Goal: Task Accomplishment & Management: Use online tool/utility

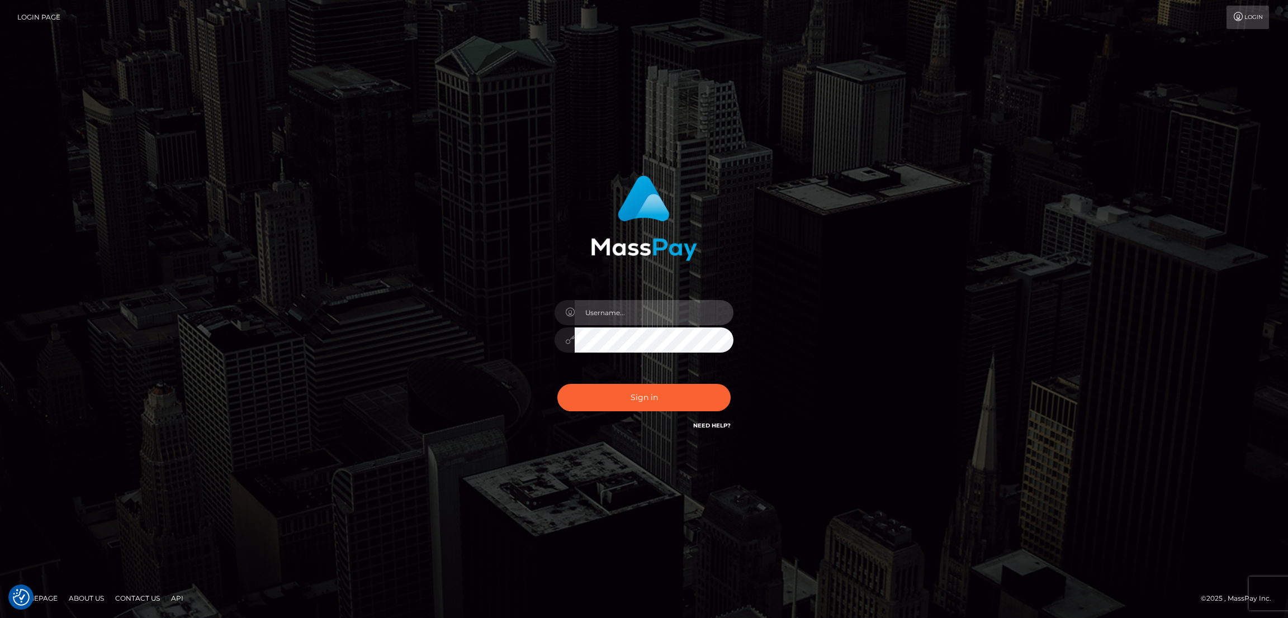
type input "nb.es"
click at [557, 384] on button "Sign in" at bounding box center [643, 397] width 173 height 27
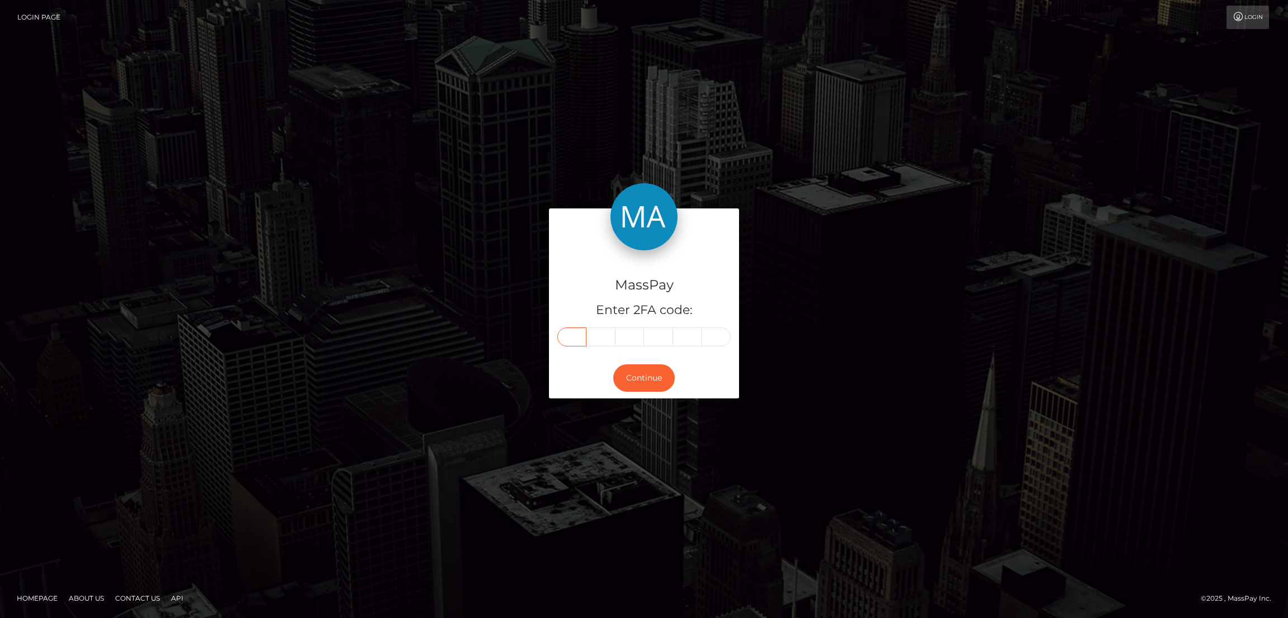
click at [557, 328] on input "text" at bounding box center [571, 337] width 29 height 19
paste input "3"
type input "3"
type input "8"
type input "6"
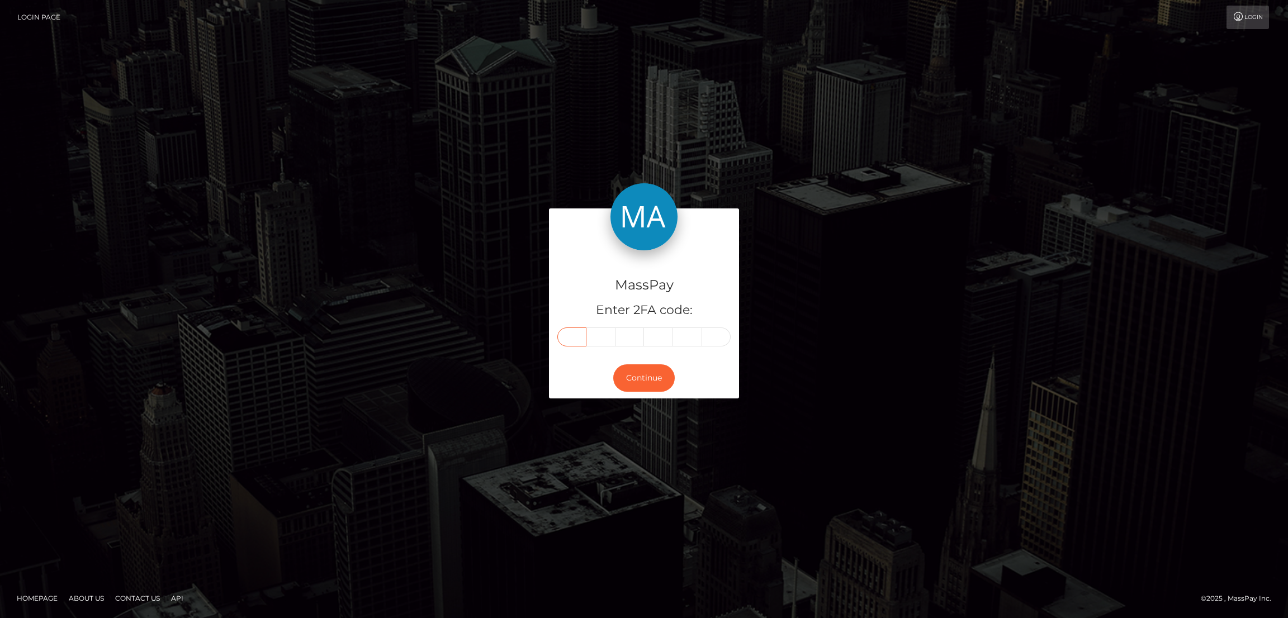
type input "2"
type input "3"
type input "7"
click at [613, 364] on button "Continue" at bounding box center [643, 377] width 61 height 27
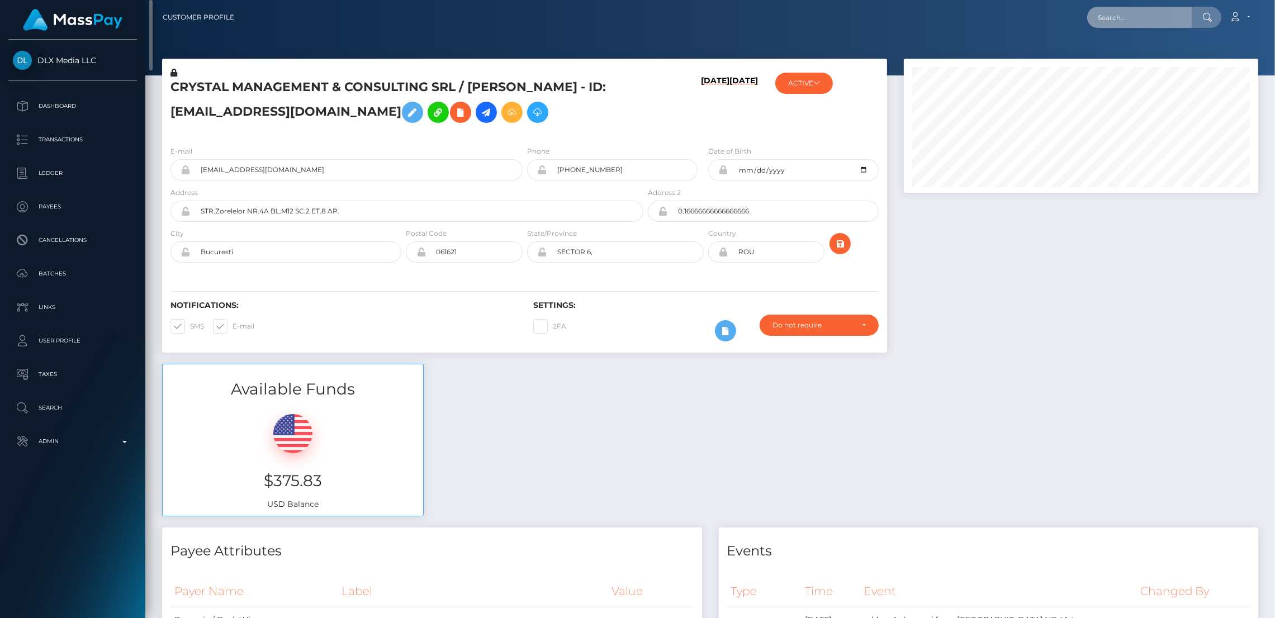
click at [1087, 21] on input "text" at bounding box center [1139, 17] width 105 height 21
paste input "yujiesun72@gmail.com"
type input "yujiesun72@gmail.com"
click at [1087, 58] on link "JIA YANG" at bounding box center [1131, 58] width 89 height 21
click at [1223, 17] on link "Account" at bounding box center [1239, 17] width 33 height 23
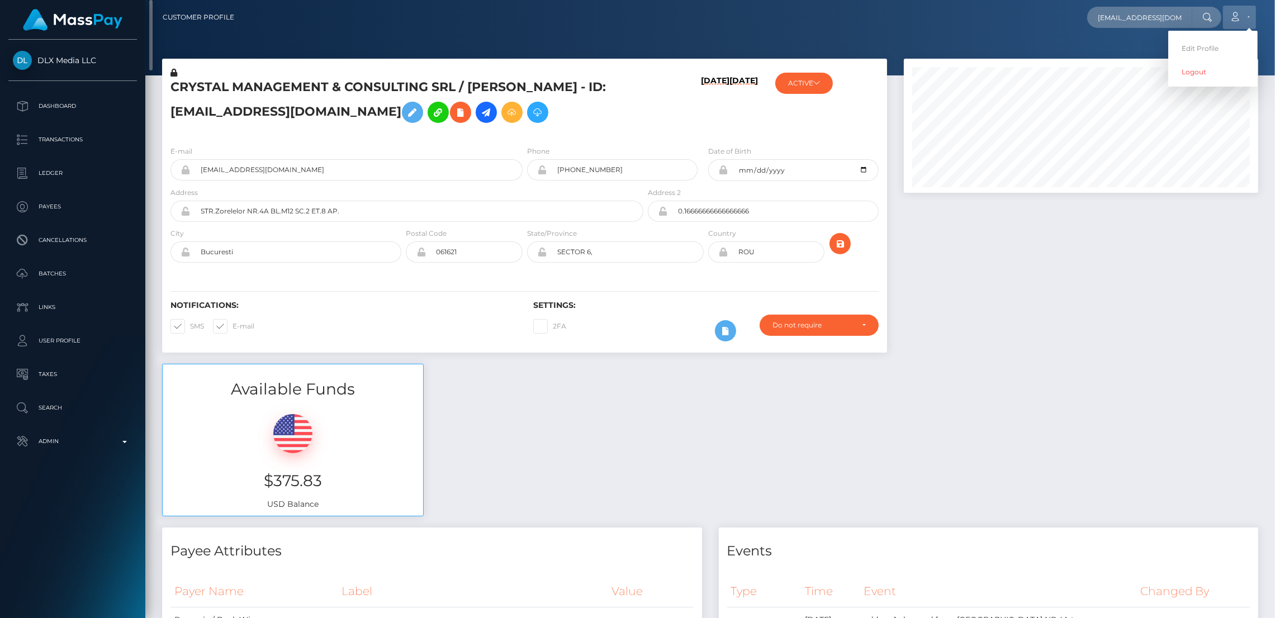
click at [1223, 17] on link "Account" at bounding box center [1239, 17] width 33 height 23
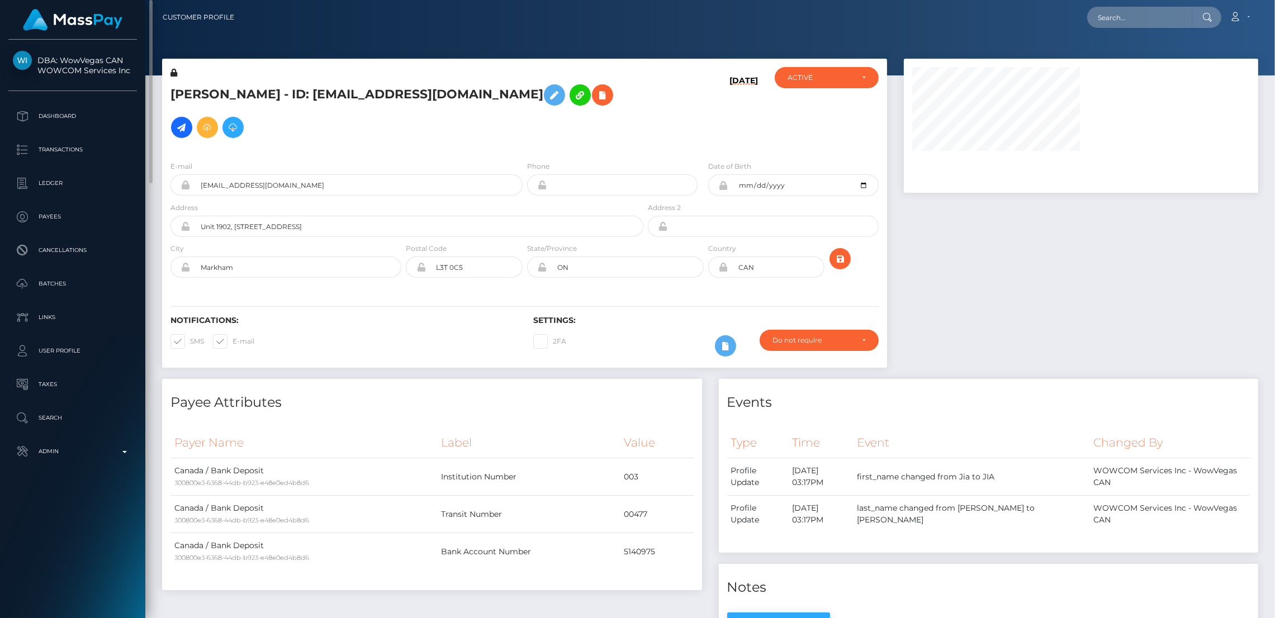
click at [681, 102] on div "[DATE]" at bounding box center [706, 109] width 121 height 85
click at [688, 98] on div "08/15/25" at bounding box center [706, 109] width 121 height 85
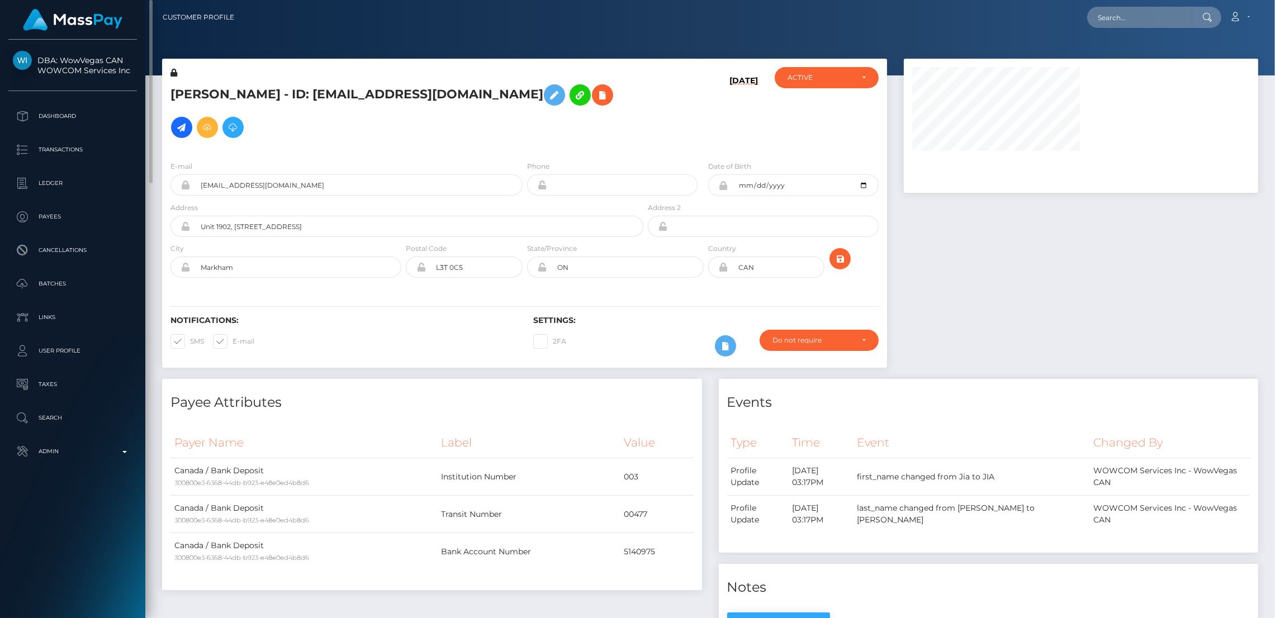
scroll to position [0, 0]
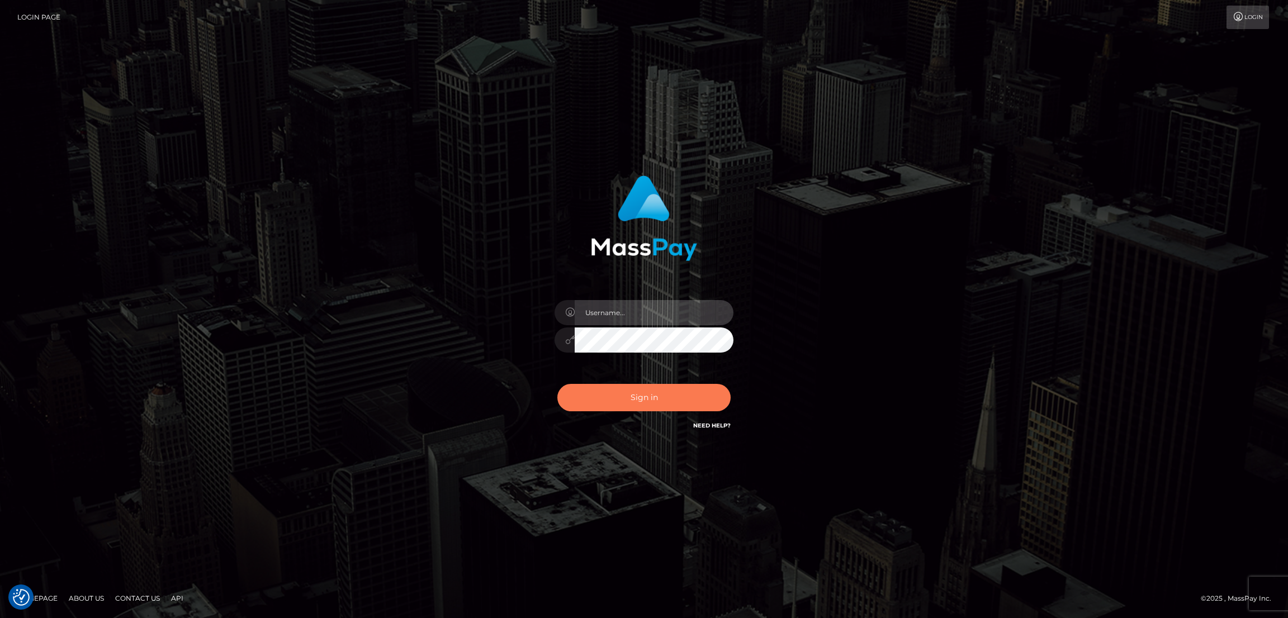
type input "[DOMAIN_NAME]"
click at [557, 384] on button "Sign in" at bounding box center [643, 397] width 173 height 27
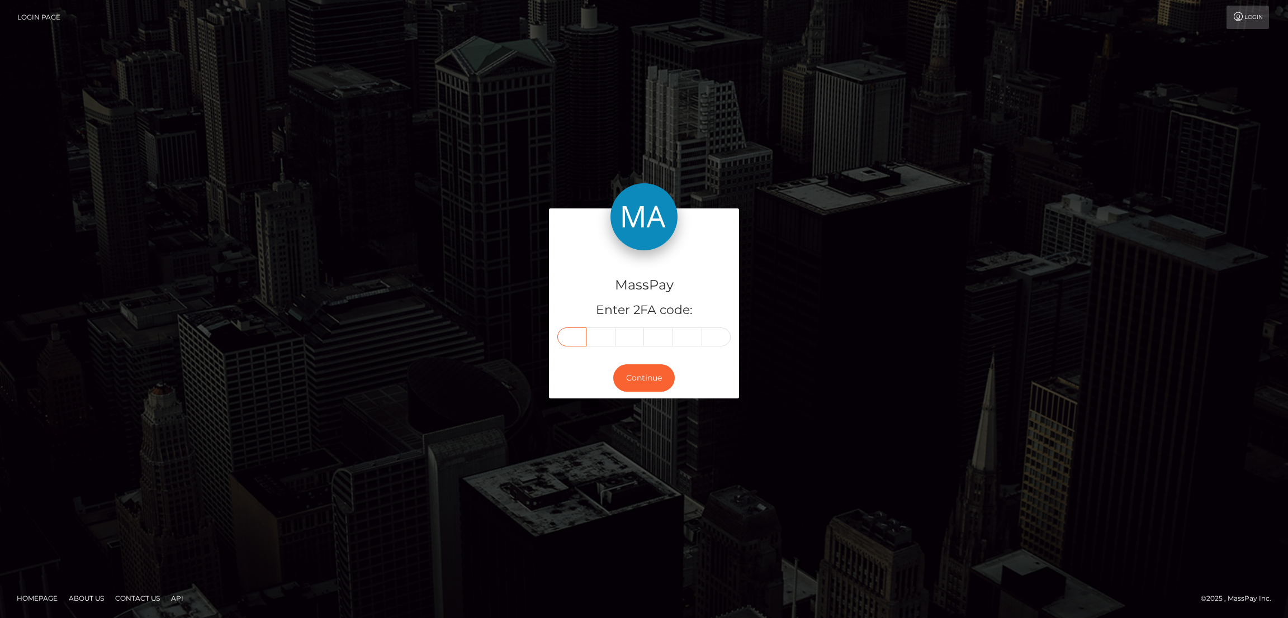
click at [557, 328] on input "text" at bounding box center [571, 337] width 29 height 19
paste input "6"
type input "6"
type input "3"
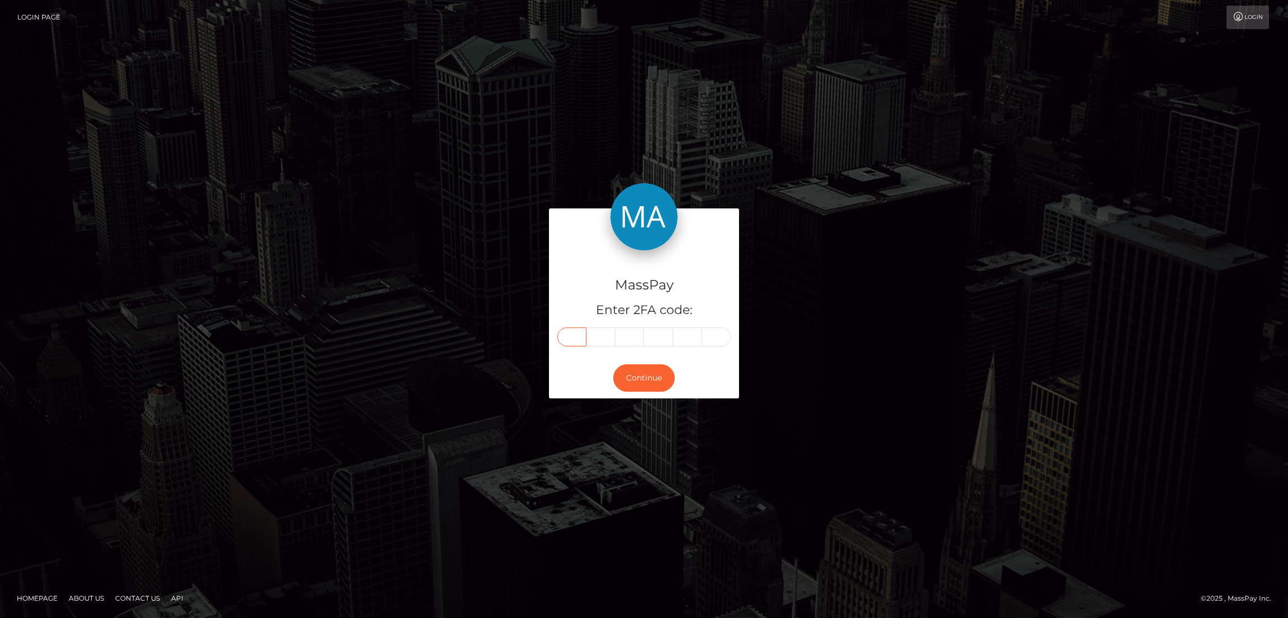
type input "6"
type input "5"
type input "1"
click at [613, 364] on button "Continue" at bounding box center [643, 377] width 61 height 27
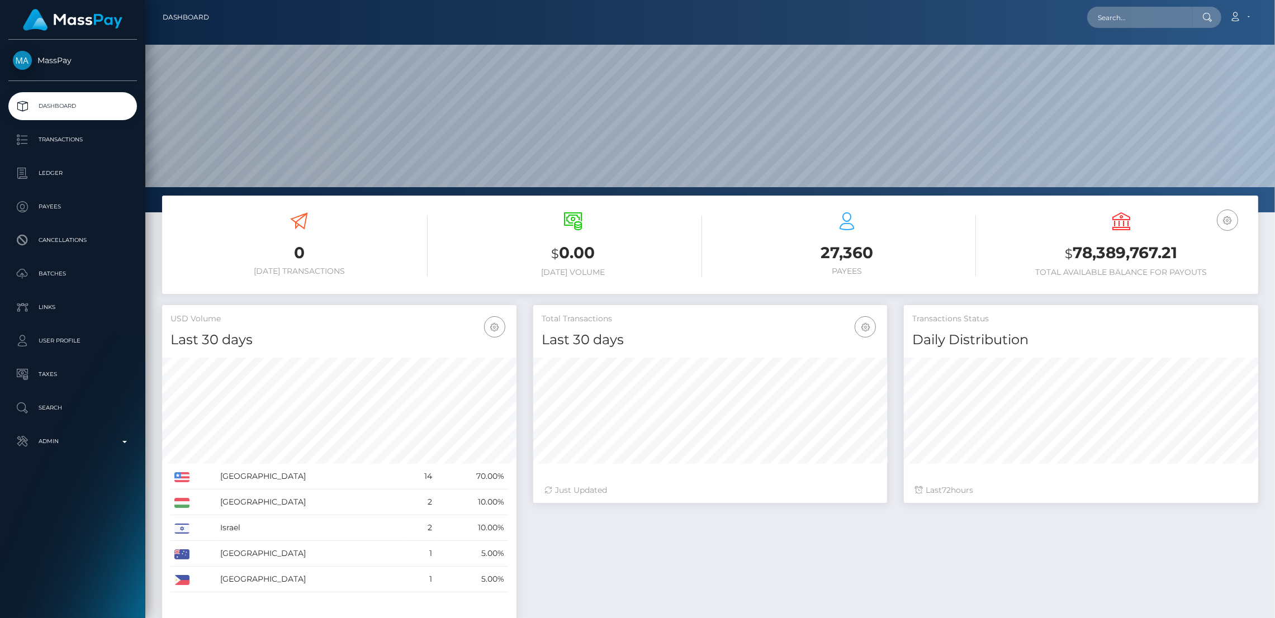
scroll to position [185, 354]
click at [1087, 22] on input "text" at bounding box center [1139, 17] width 105 height 21
paste input "schreibuns@kommwirreisen.eu"
type input "schreibuns@kommwirreisen.eu"
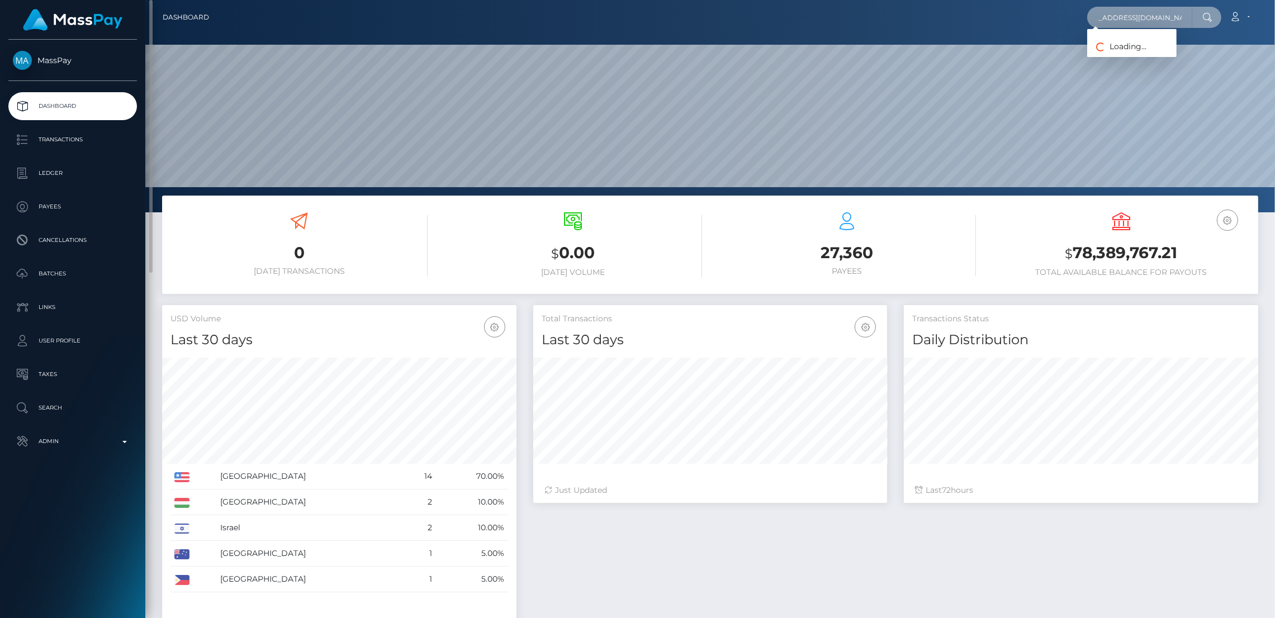
scroll to position [0, 0]
click at [1087, 10] on input "schreibuns@kommwirreisen.eu" at bounding box center [1139, 17] width 105 height 21
click at [1192, 15] on div at bounding box center [1206, 17] width 29 height 21
click at [1087, 16] on input "schreibuns@kommwirreisen.eu" at bounding box center [1139, 17] width 105 height 21
click at [1087, 15] on input "schreibuns@kommwirreisen.eu" at bounding box center [1139, 17] width 105 height 21
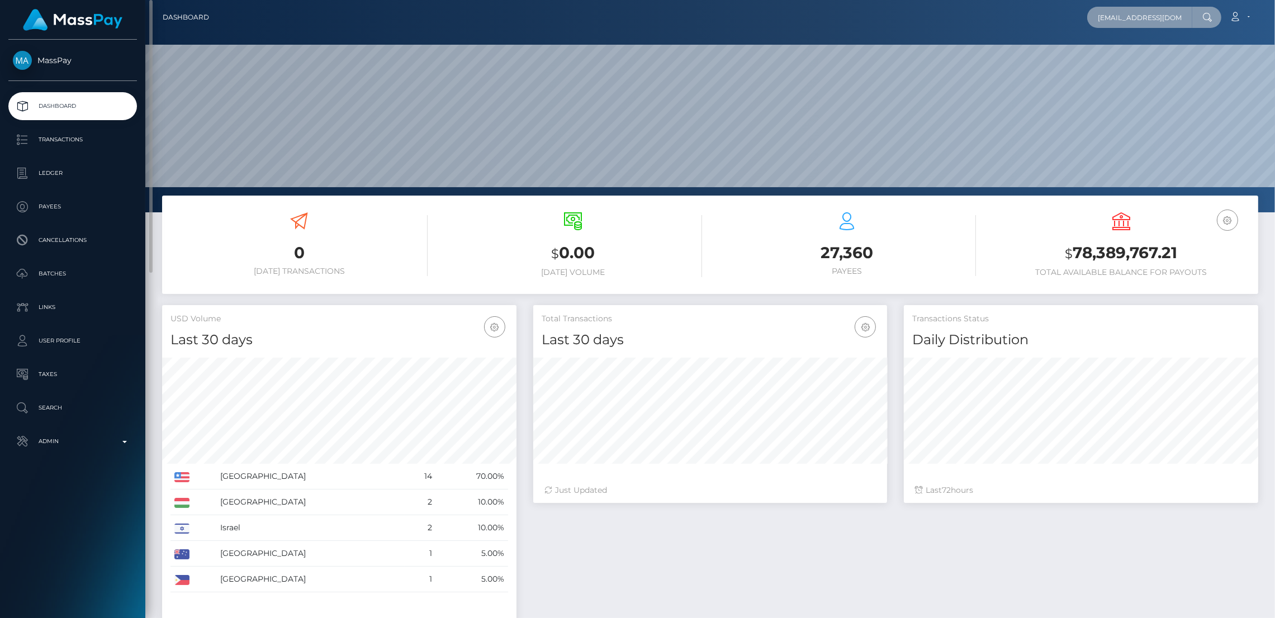
click at [1087, 15] on input "schreibuns@kommwirreisen.eu" at bounding box center [1139, 17] width 105 height 21
click at [1087, 58] on link "Sandra Wesolek" at bounding box center [1131, 58] width 89 height 21
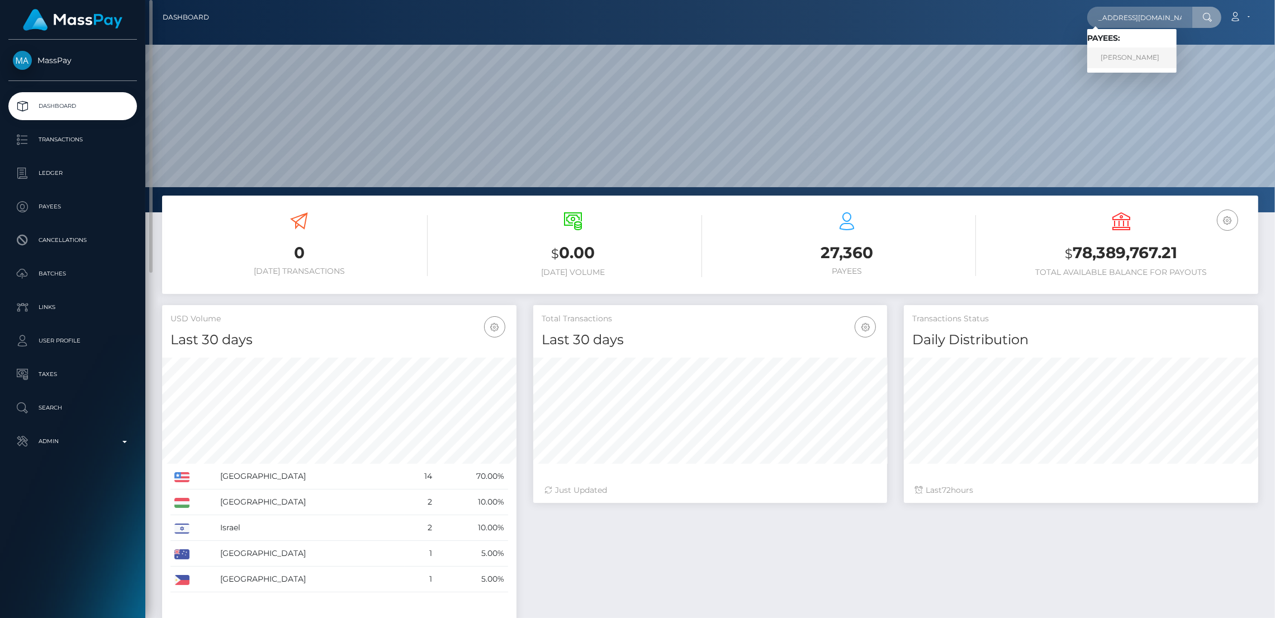
scroll to position [0, 0]
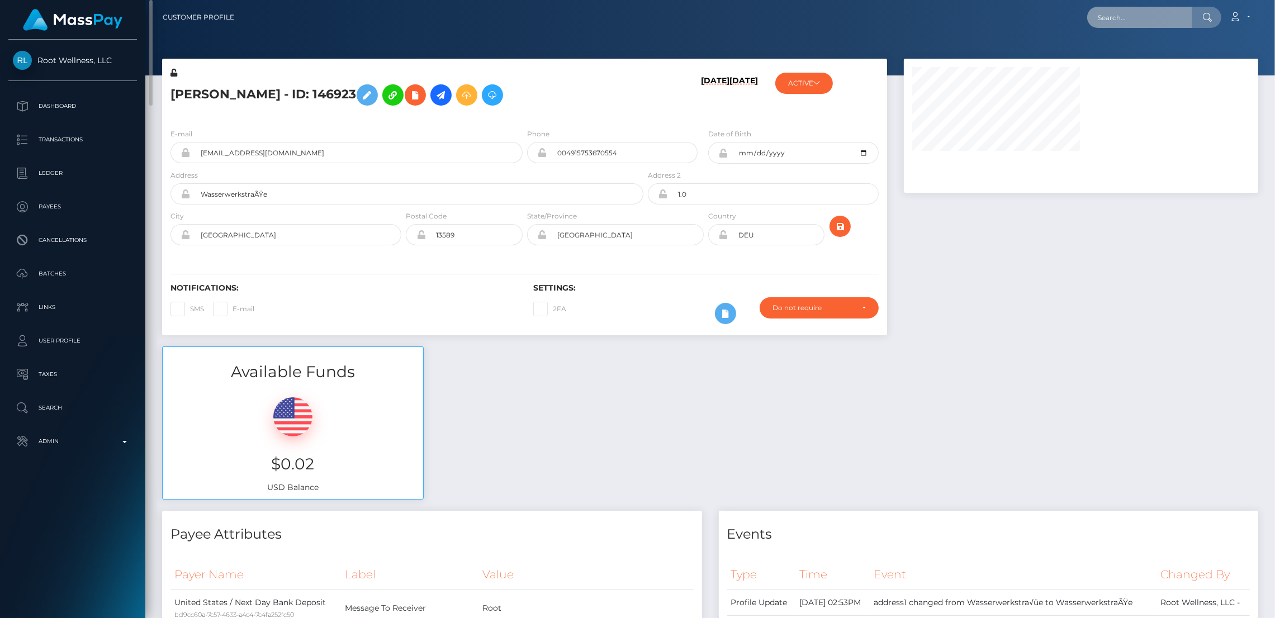
click at [1087, 17] on input "text" at bounding box center [1139, 17] width 105 height 21
paste input "Sandra.wesolek@web.de"
paste input "mustafakhan2o2o14@gmail.com"
type input "mustafakhan2o2o14@gmail.com"
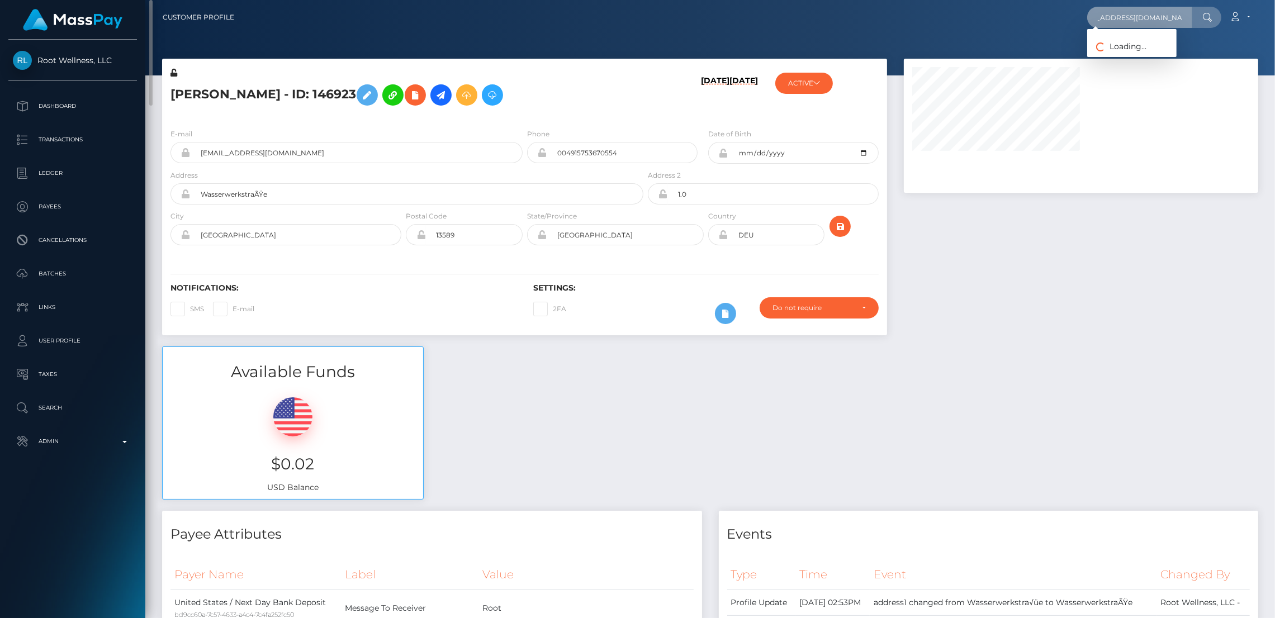
scroll to position [0, 0]
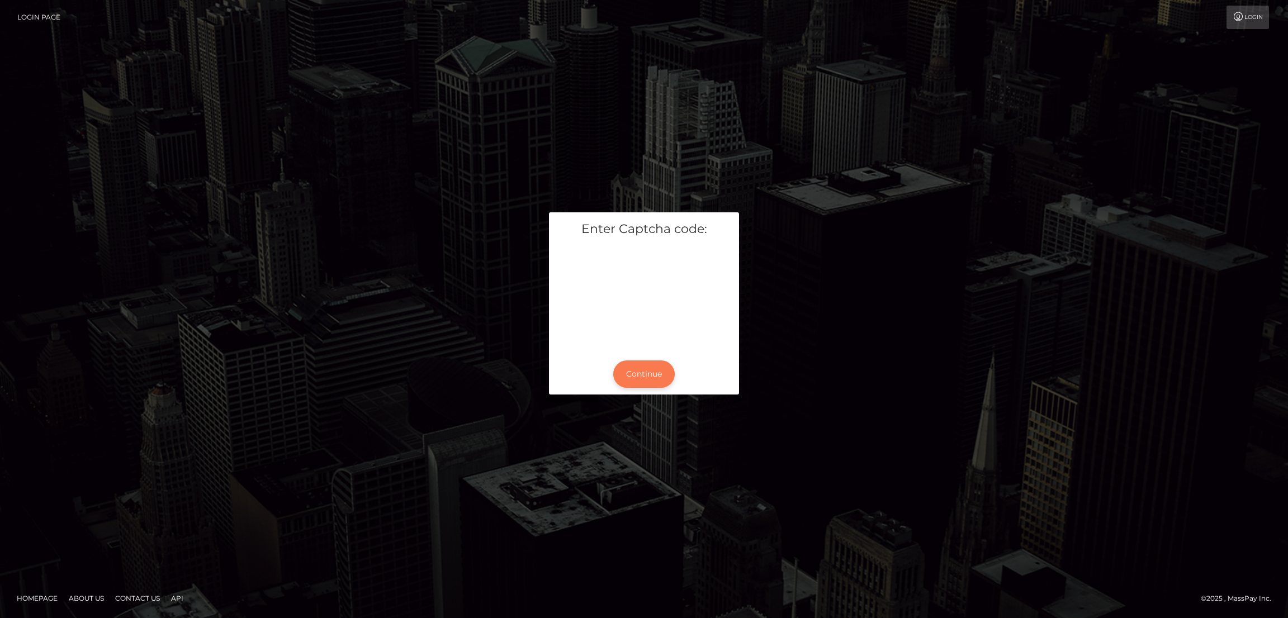
click at [613, 360] on button "Continue" at bounding box center [643, 373] width 61 height 27
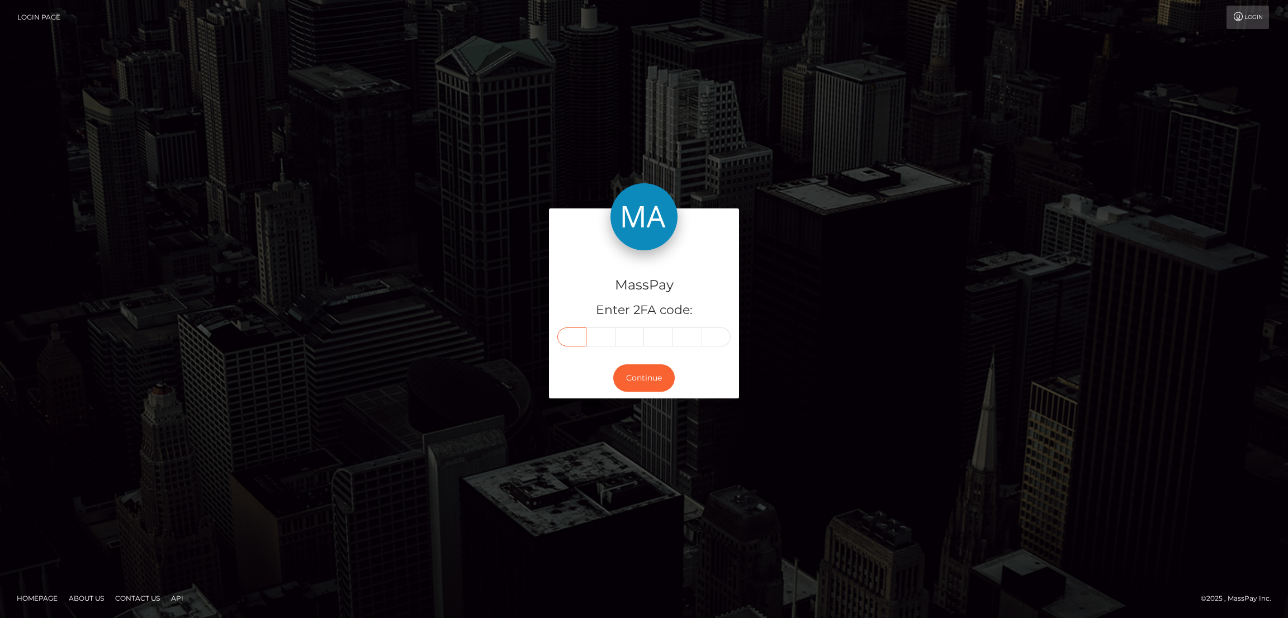
click at [557, 328] on input "text" at bounding box center [571, 337] width 29 height 19
paste input "0"
type input "0"
type input "5"
type input "7"
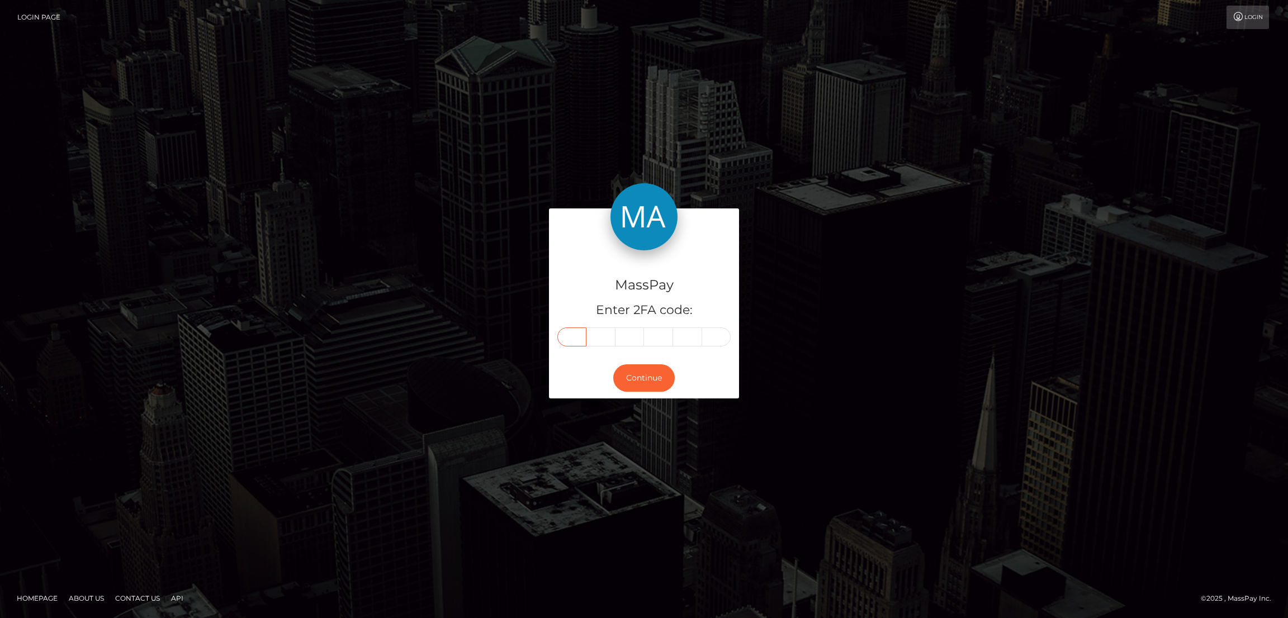
type input "9"
type input "6"
click at [613, 364] on button "Continue" at bounding box center [643, 377] width 61 height 27
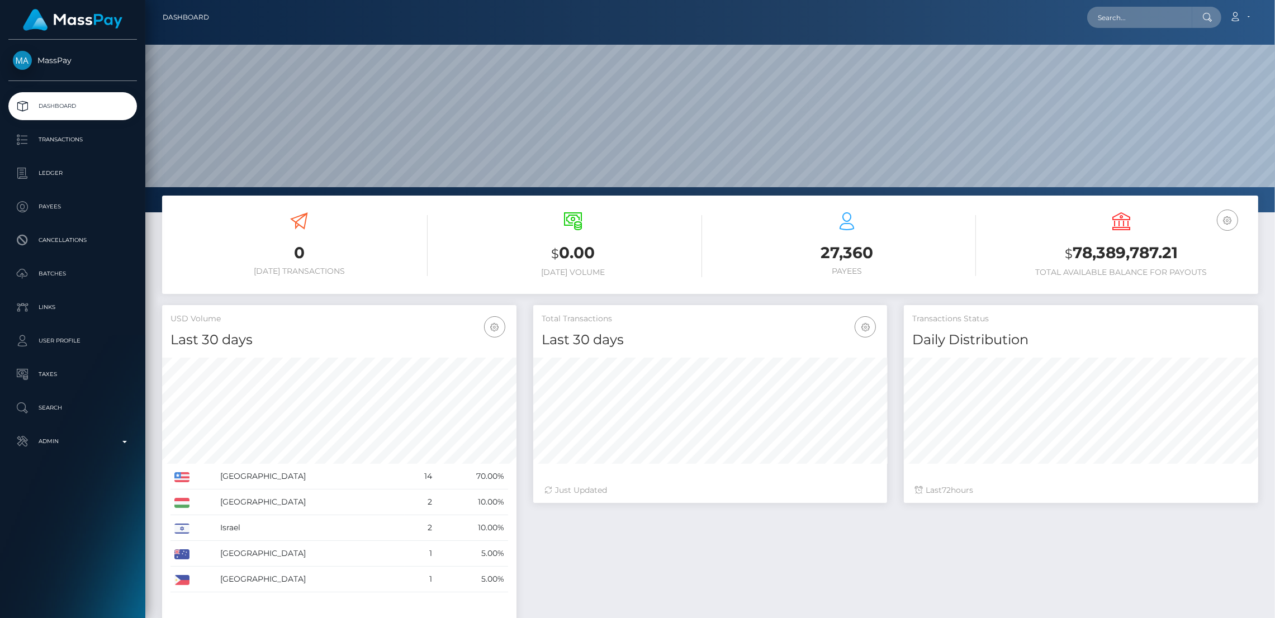
scroll to position [185, 354]
click at [1087, 17] on input "text" at bounding box center [1139, 17] width 105 height 21
paste input "mustafakhan2o2o14@gmail.com"
type input "mustafakhan2o2o14@gmail.com"
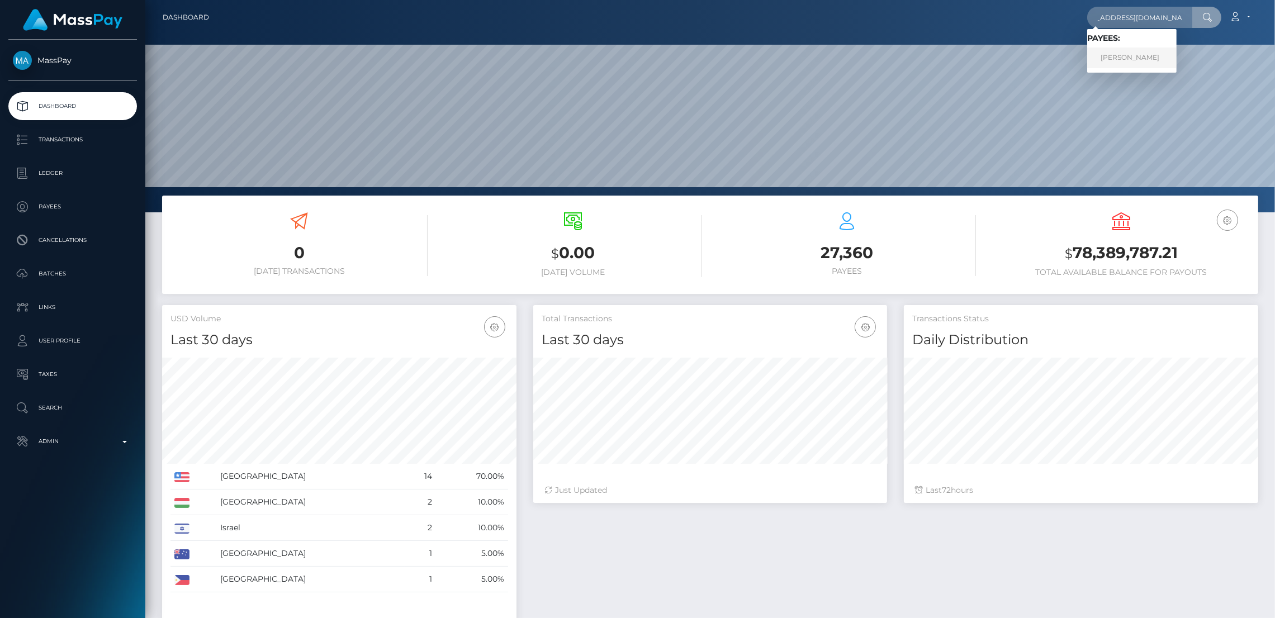
click at [1087, 57] on link "MUSTAFA ALAM KHAN" at bounding box center [1131, 58] width 89 height 21
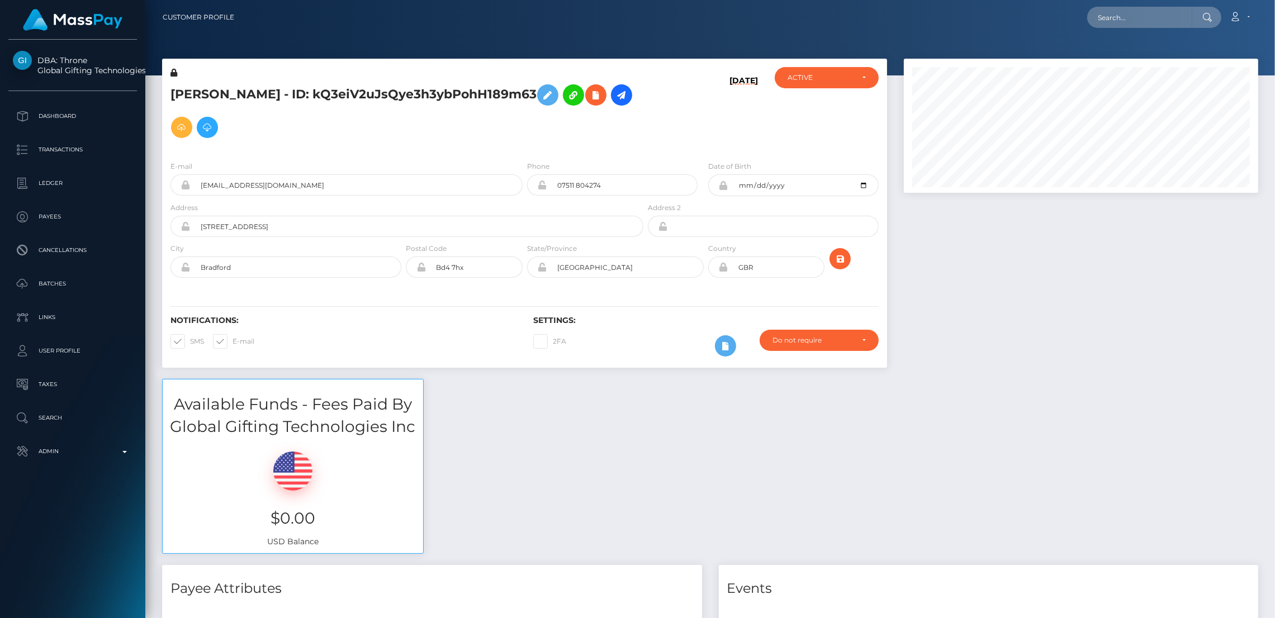
scroll to position [2740, 0]
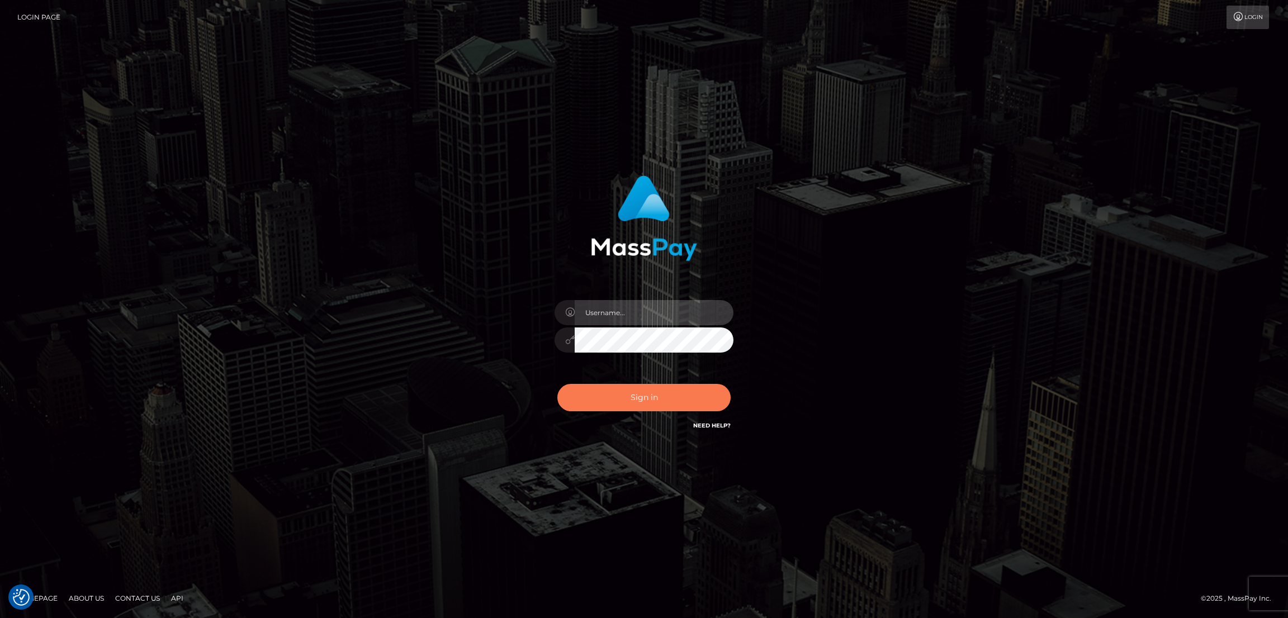
type input "[DOMAIN_NAME]"
click at [557, 384] on button "Sign in" at bounding box center [643, 397] width 173 height 27
type input "[DOMAIN_NAME]"
click at [557, 384] on button "Sign in" at bounding box center [643, 397] width 173 height 27
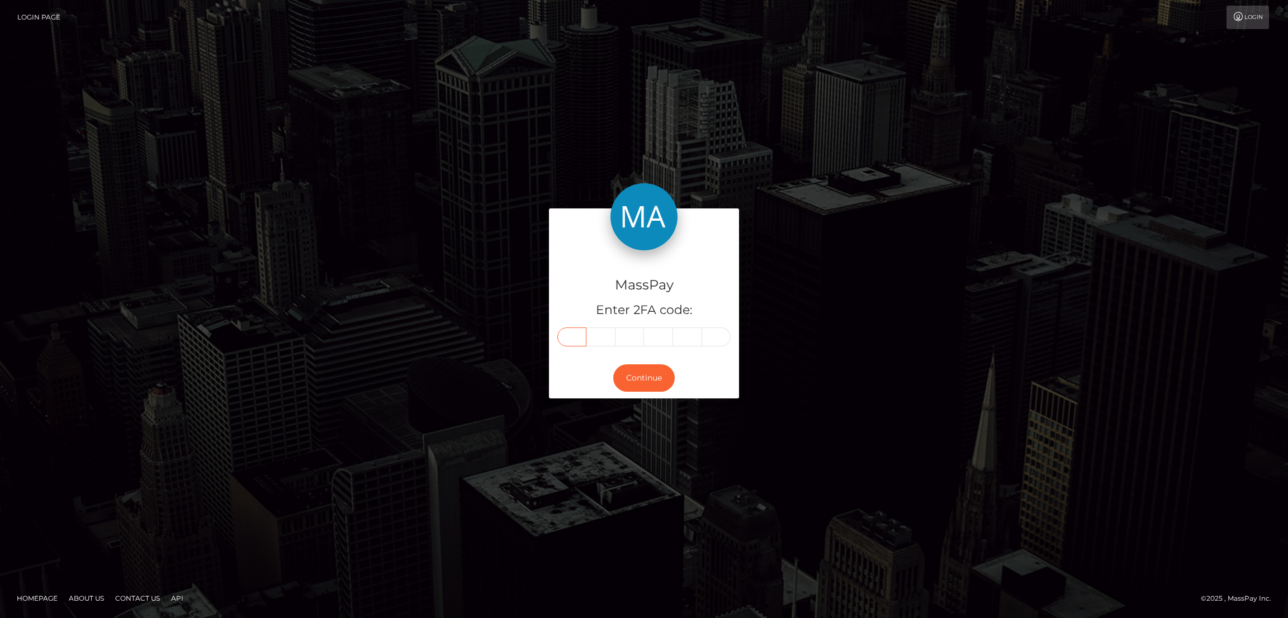
click at [557, 328] on input "text" at bounding box center [571, 337] width 29 height 19
paste input "4"
type input "4"
type input "2"
type input "5"
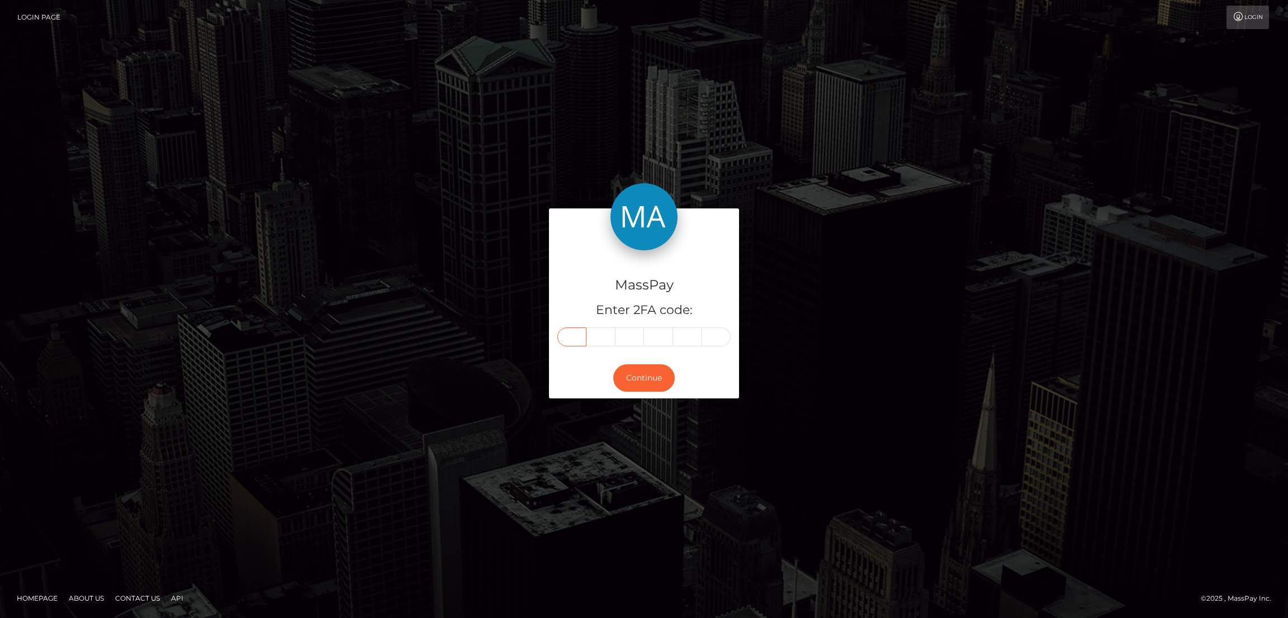
type input "7"
type input "4"
type input "3"
click at [613, 364] on button "Continue" at bounding box center [643, 377] width 61 height 27
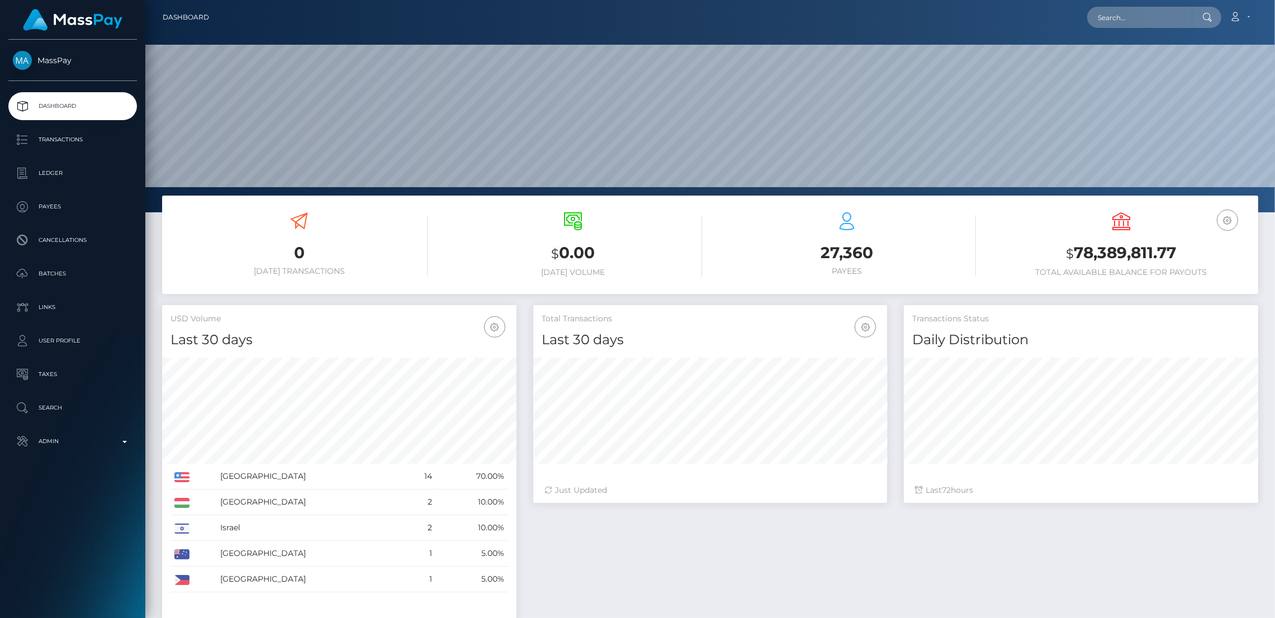
scroll to position [185, 354]
click at [1087, 15] on input "text" at bounding box center [1139, 17] width 105 height 21
paste input "shortiesn40s@yahoo.com"
type input "shortiesn40s@yahoo.com"
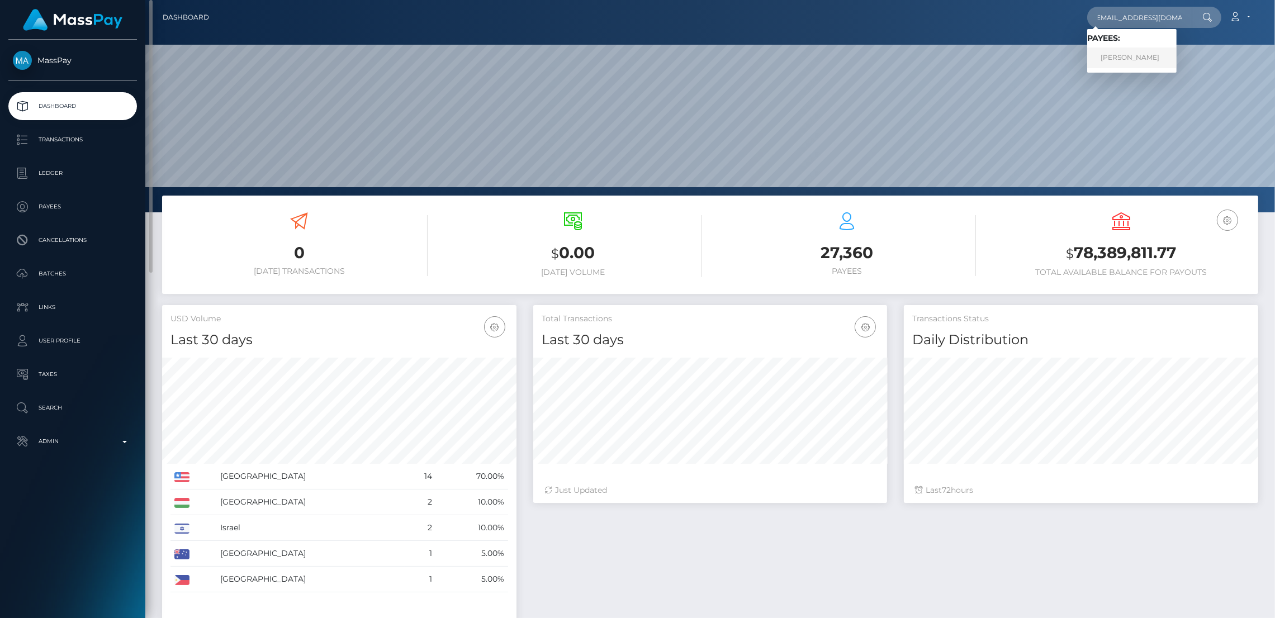
click at [1087, 58] on link "GABRIELLA GIANINA MILANO" at bounding box center [1131, 58] width 89 height 21
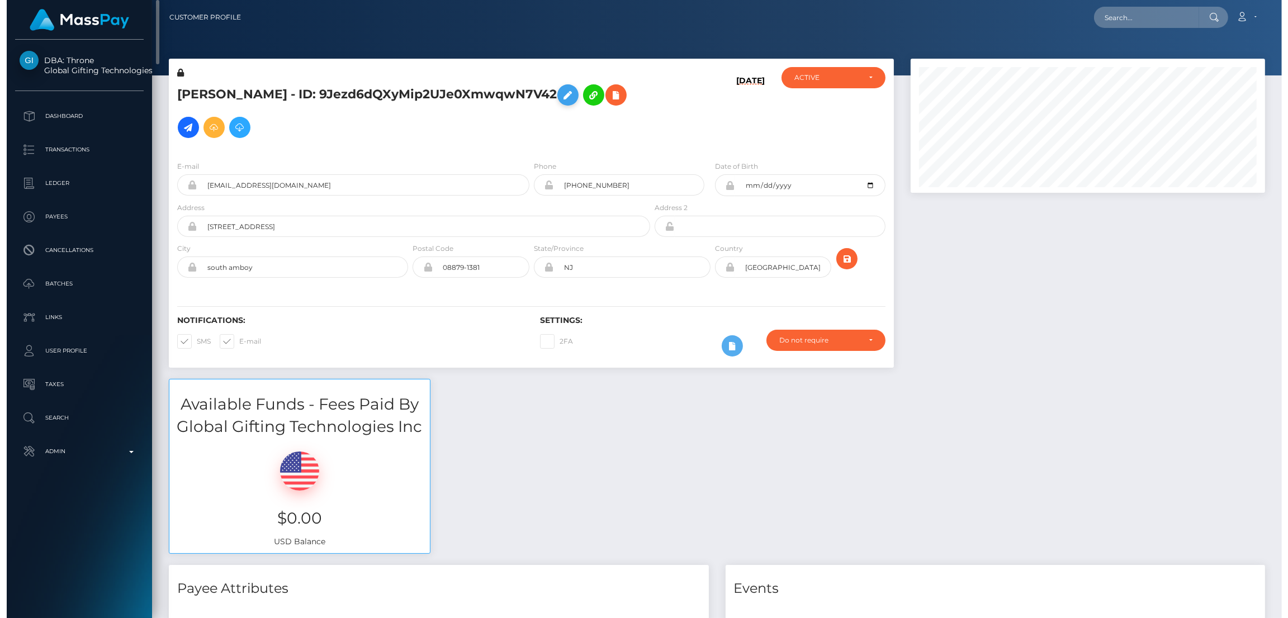
scroll to position [134, 354]
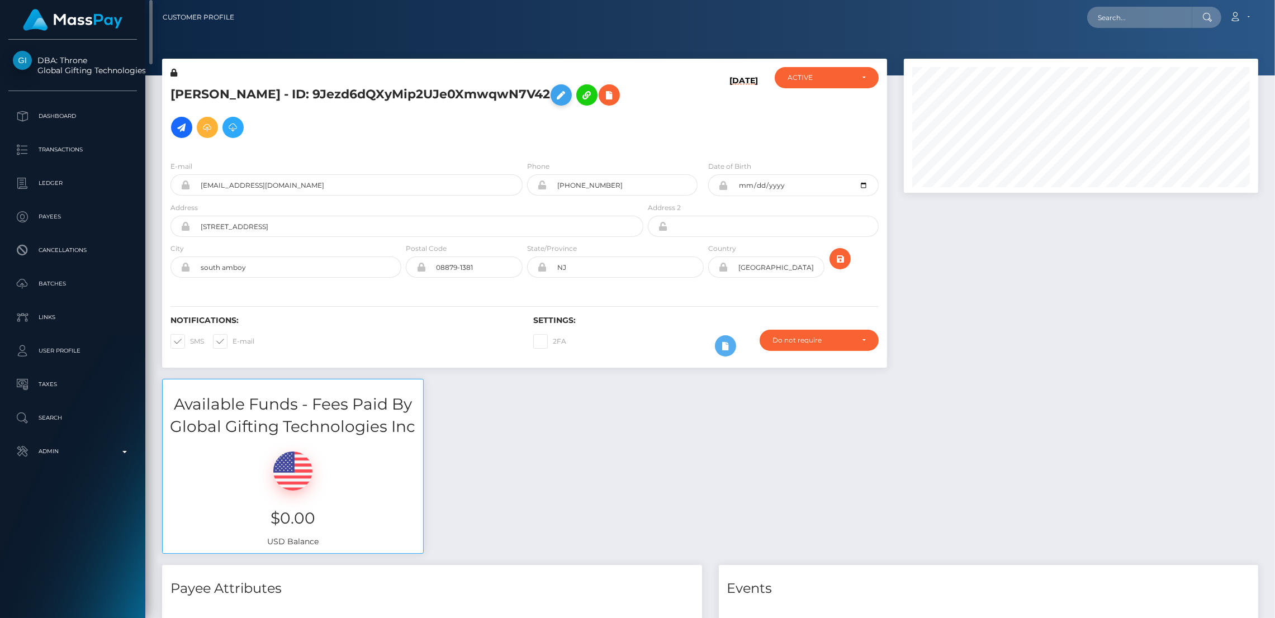
click at [554, 102] on icon at bounding box center [560, 95] width 13 height 14
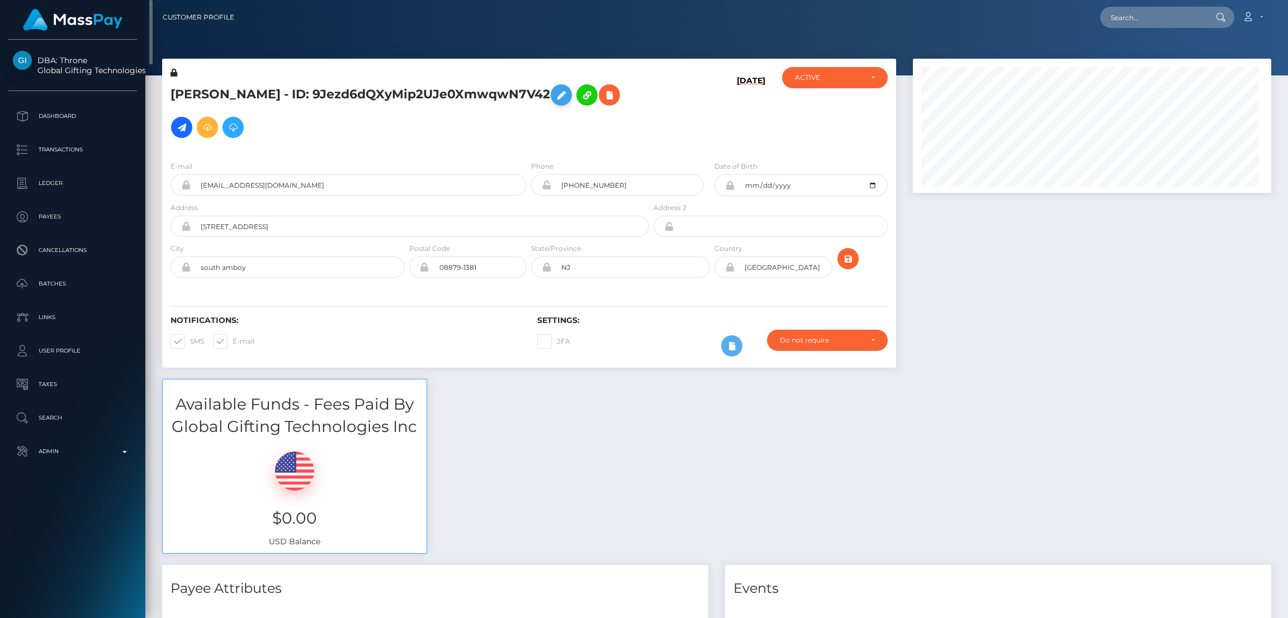
scroll to position [558757, 558537]
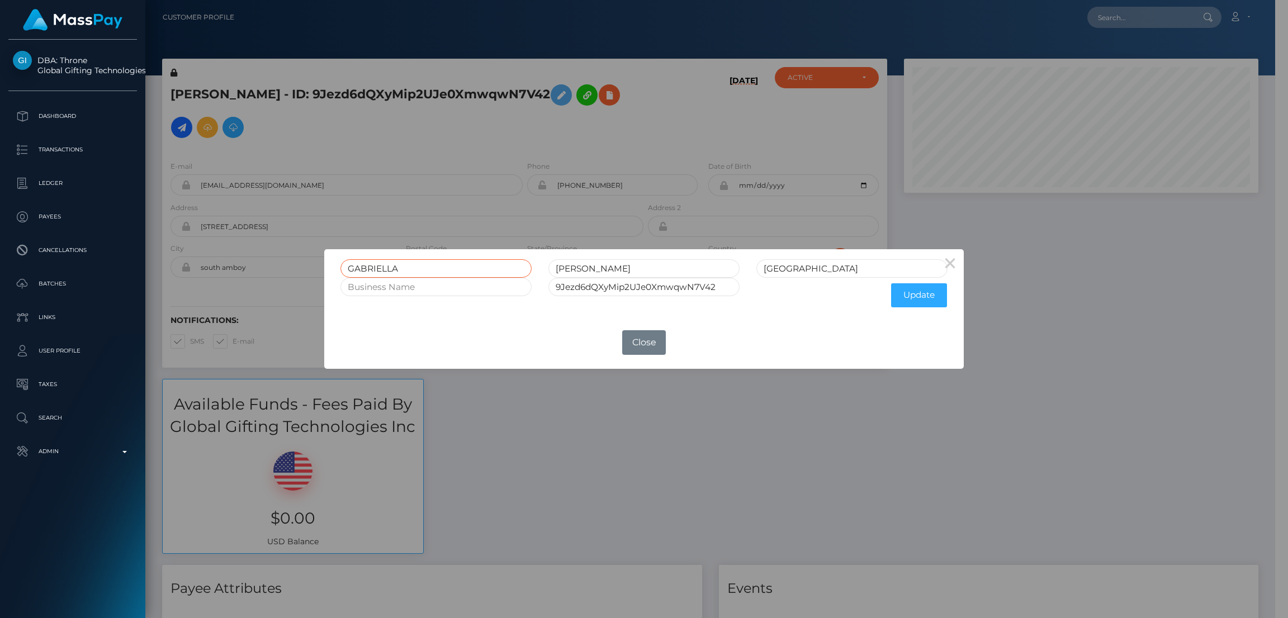
click at [375, 264] on input "GABRIELLA" at bounding box center [435, 268] width 191 height 18
click at [648, 336] on button "Close" at bounding box center [644, 342] width 44 height 25
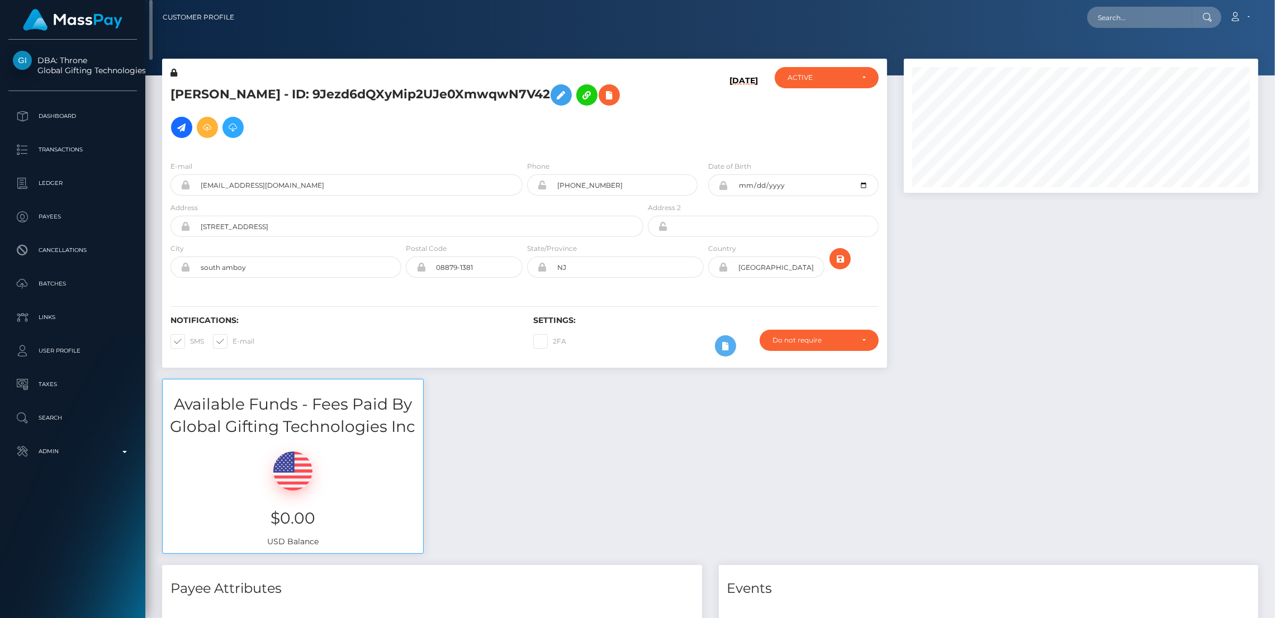
scroll to position [4359, 0]
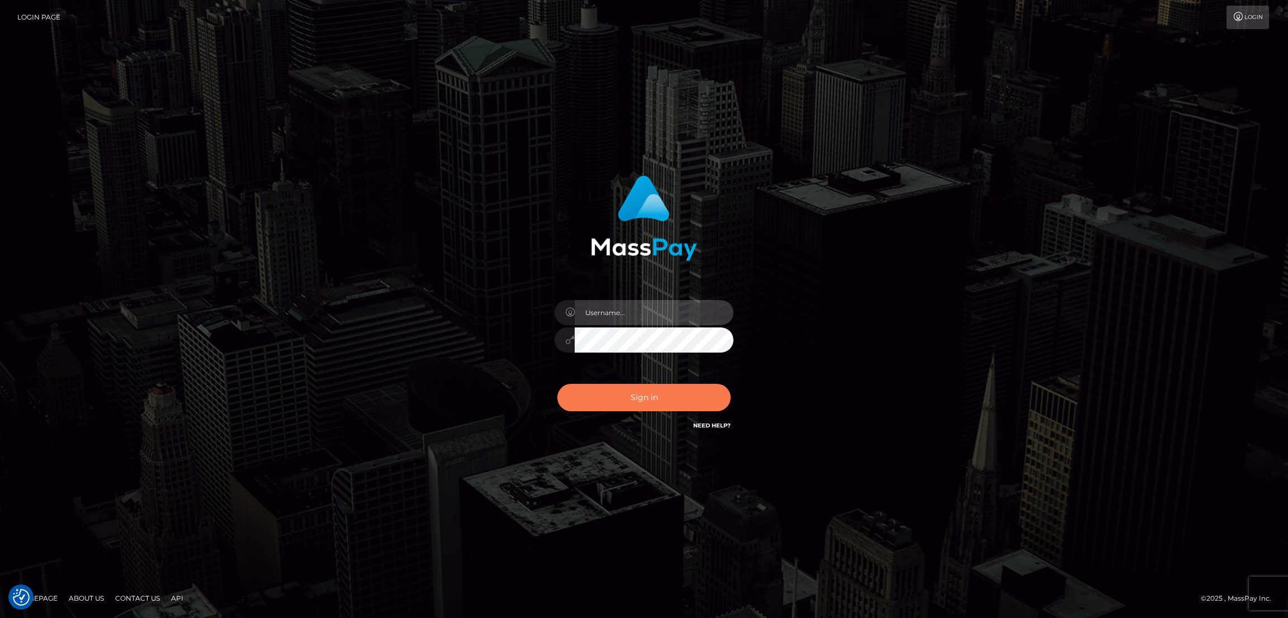
type input "[DOMAIN_NAME]"
click at [557, 384] on button "Sign in" at bounding box center [643, 397] width 173 height 27
type input "[DOMAIN_NAME]"
click at [557, 384] on button "Sign in" at bounding box center [643, 397] width 173 height 27
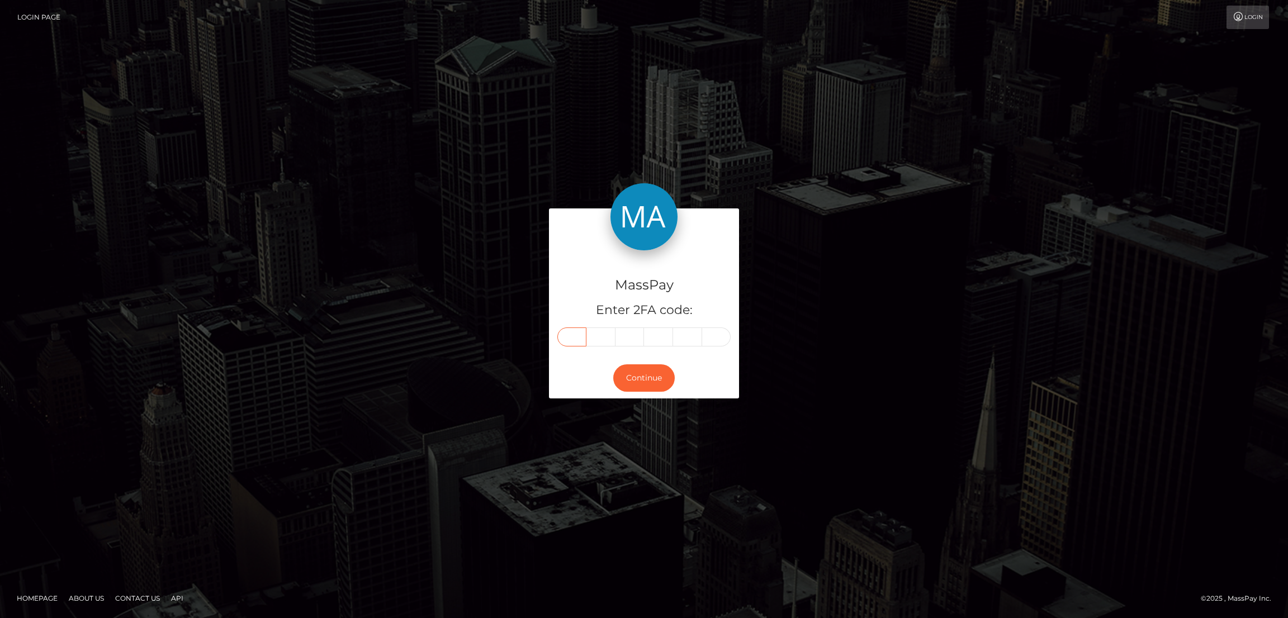
click at [557, 328] on input "text" at bounding box center [571, 337] width 29 height 19
paste input "8"
type input "8"
type input "9"
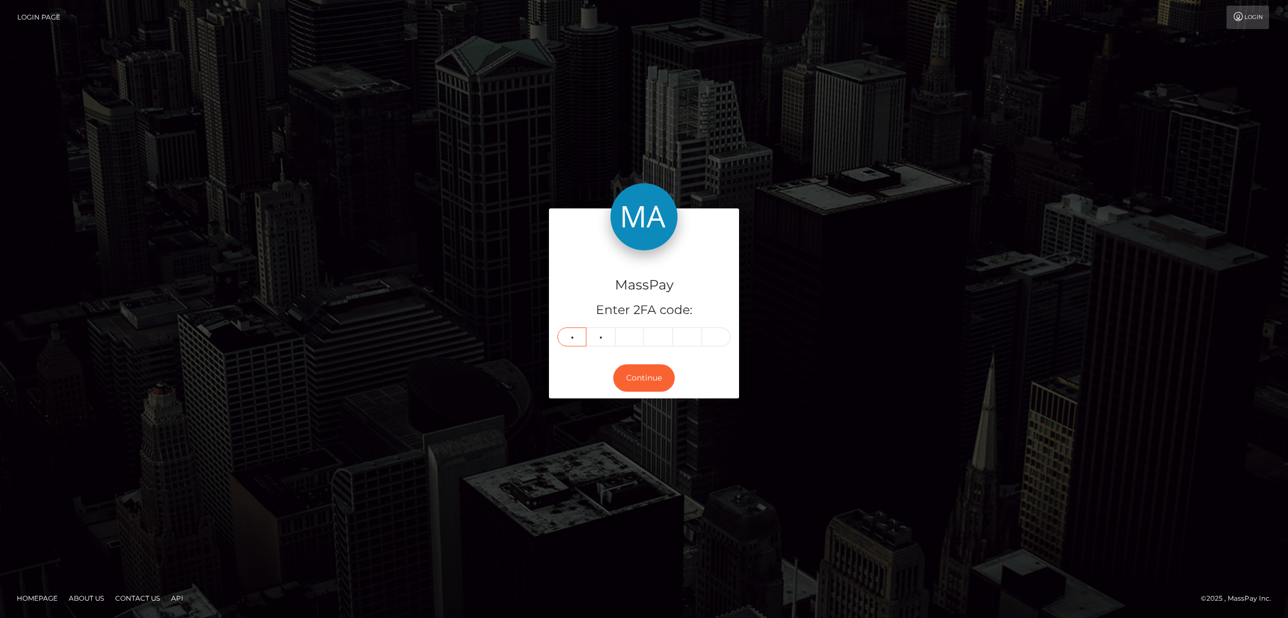
type input "0"
type input "9"
type input "7"
click at [613, 364] on button "Continue" at bounding box center [643, 377] width 61 height 27
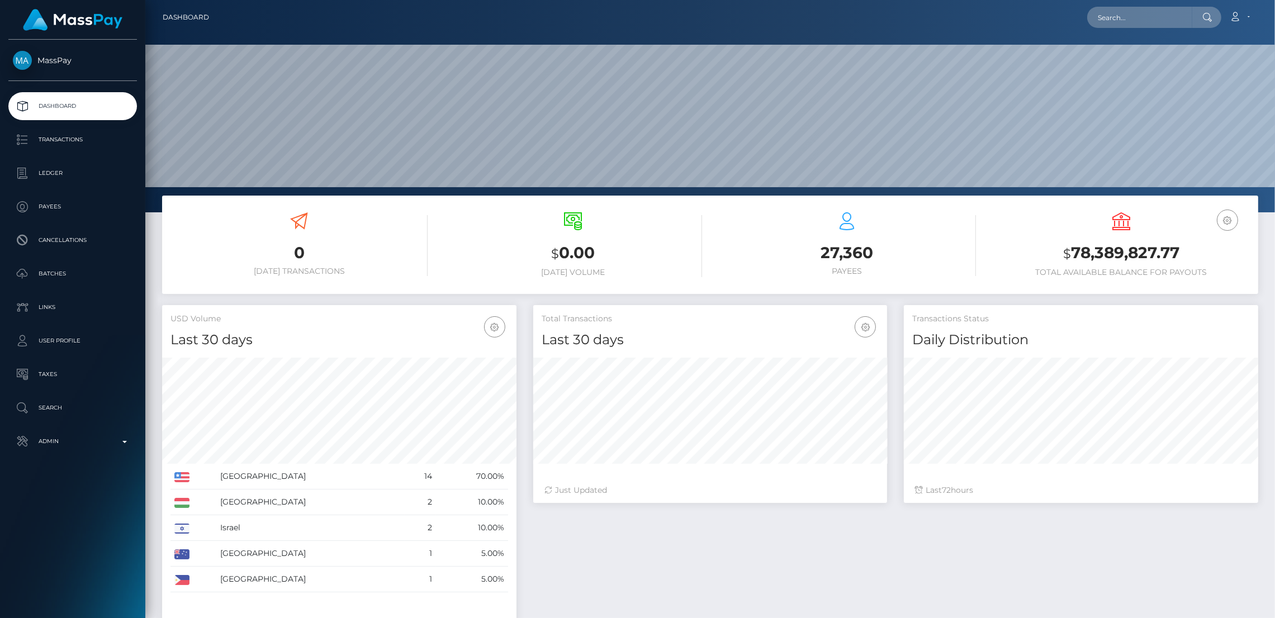
scroll to position [185, 354]
click at [1087, 16] on input "text" at bounding box center [1139, 17] width 105 height 21
paste input "[EMAIL_ADDRESS][DOMAIN_NAME]"
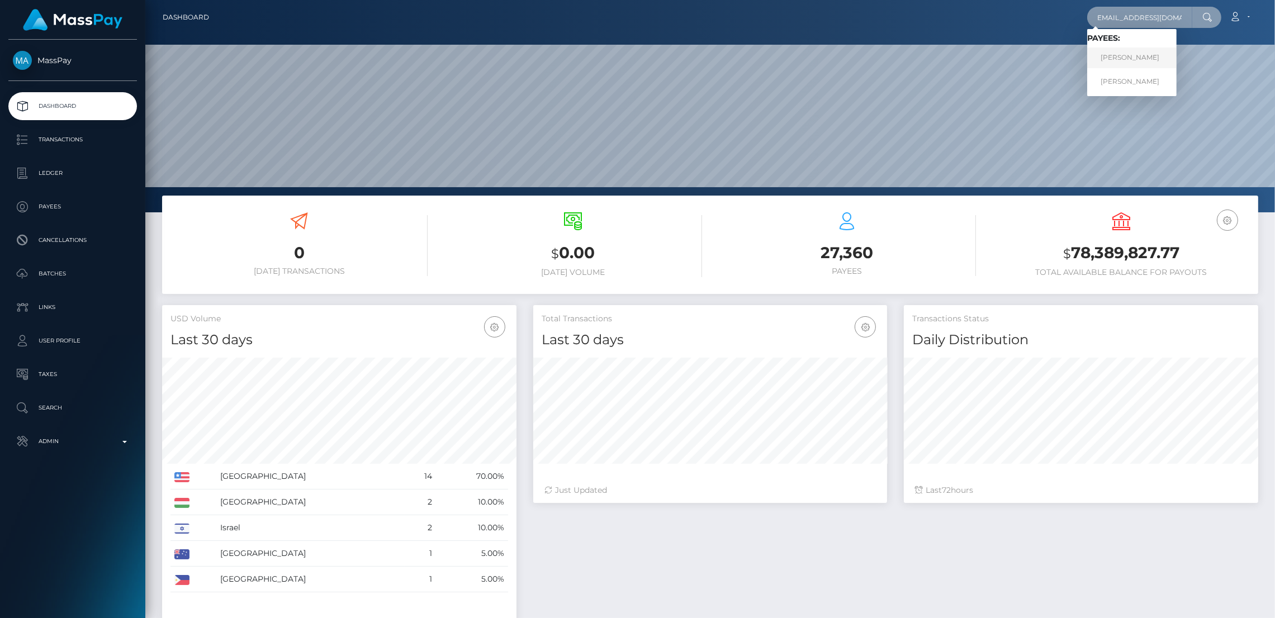
type input "[EMAIL_ADDRESS][DOMAIN_NAME]"
click at [1087, 54] on link "[PERSON_NAME]" at bounding box center [1131, 58] width 89 height 21
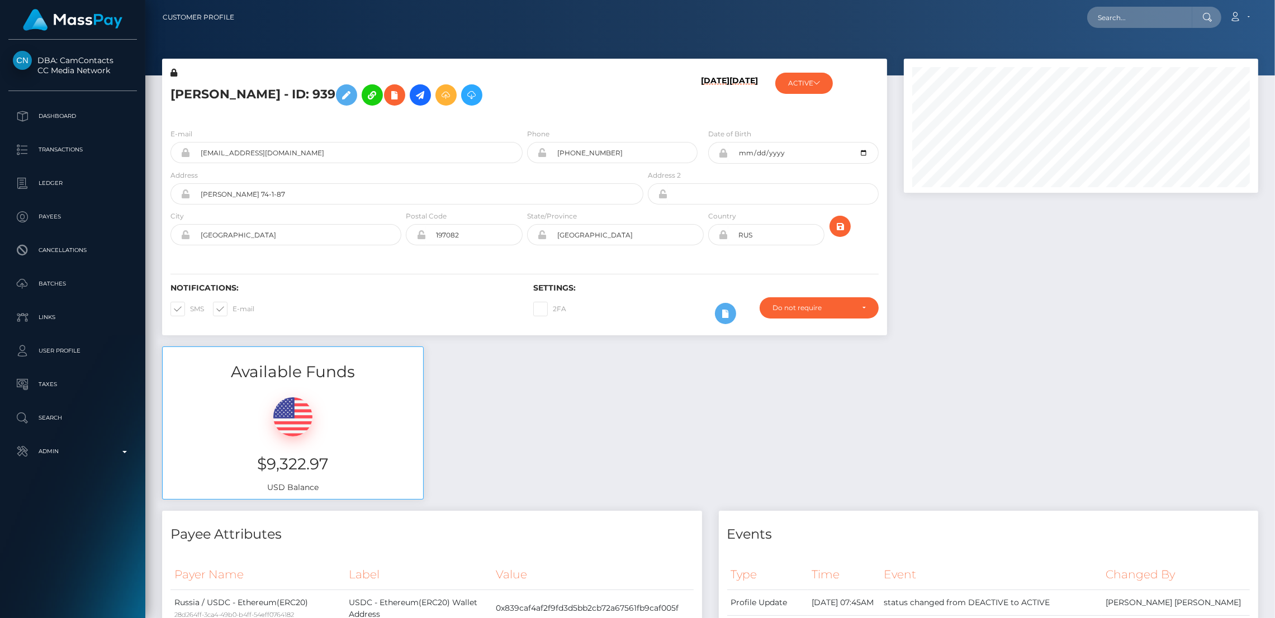
scroll to position [134, 354]
click at [819, 80] on icon at bounding box center [816, 82] width 7 height 7
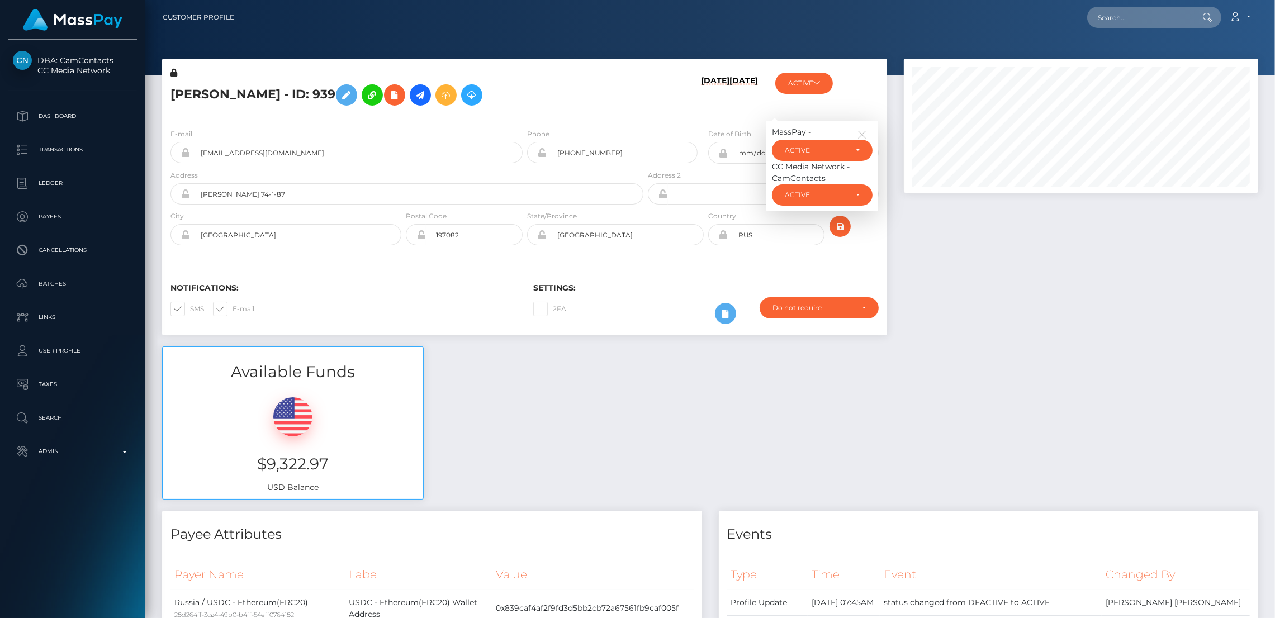
click at [492, 461] on div "Available Funds $9,322.97 USD Balance" at bounding box center [710, 429] width 1113 height 164
